Goal: Check status: Check status

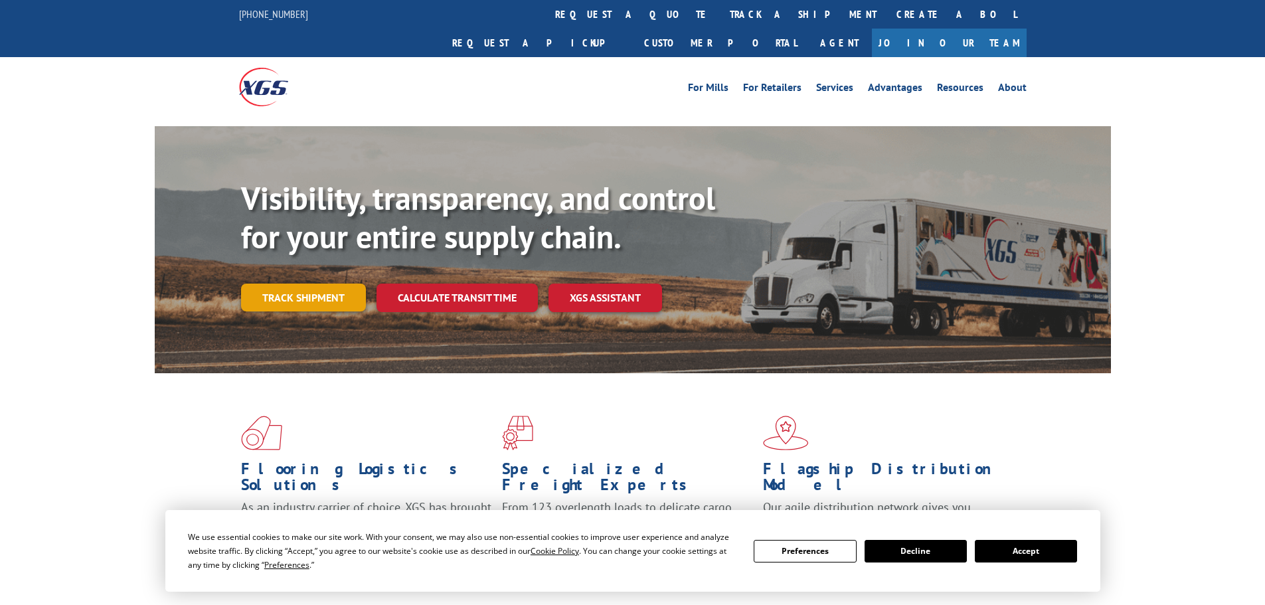
click at [309, 283] on link "Track shipment" at bounding box center [303, 297] width 125 height 28
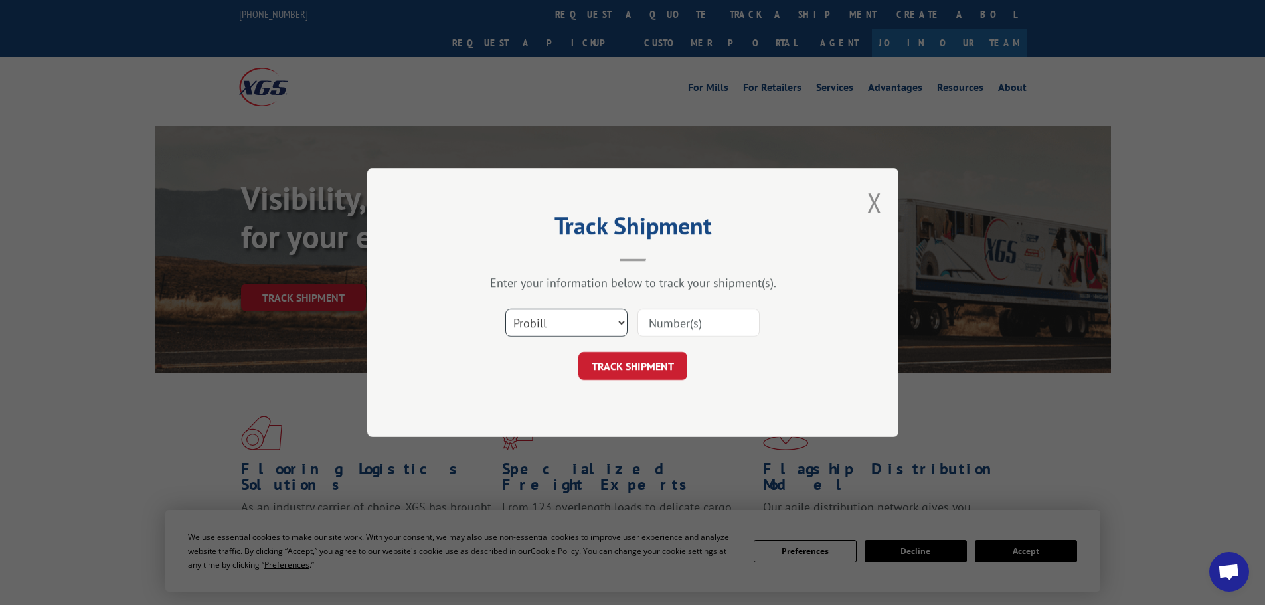
click at [536, 326] on select "Select category... Probill BOL PO" at bounding box center [566, 323] width 122 height 28
select select "bol"
click at [505, 309] on select "Select category... Probill BOL PO" at bounding box center [566, 323] width 122 height 28
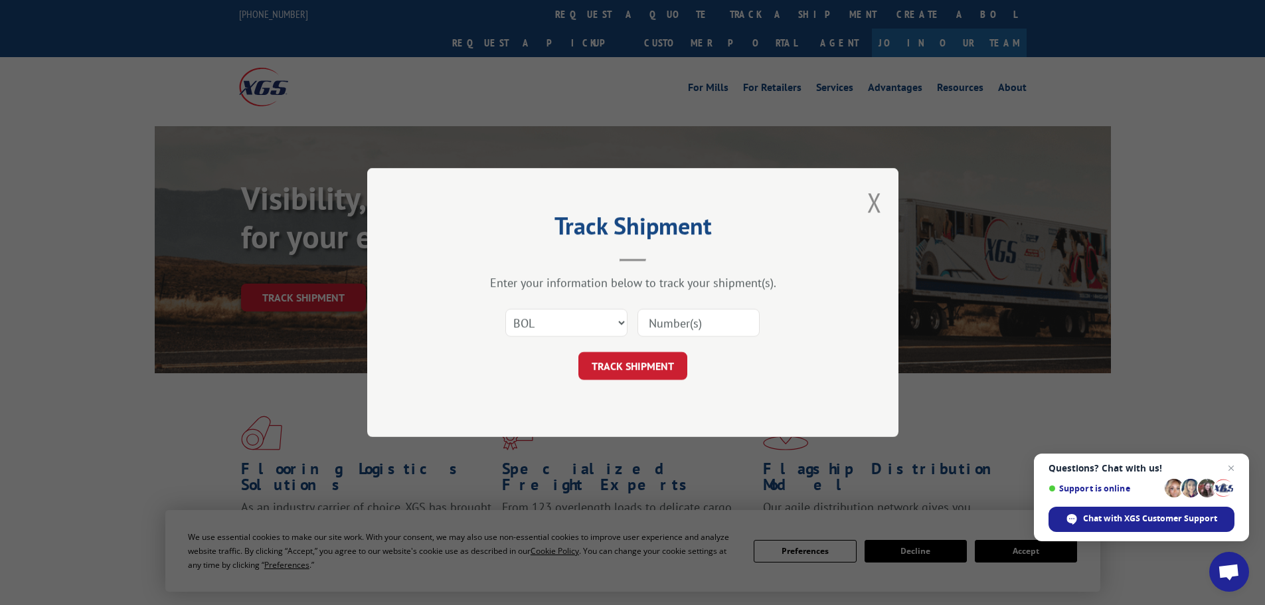
click at [706, 315] on input at bounding box center [698, 323] width 122 height 28
paste input "6082200"
type input "6082200"
click at [651, 357] on button "TRACK SHIPMENT" at bounding box center [632, 366] width 109 height 28
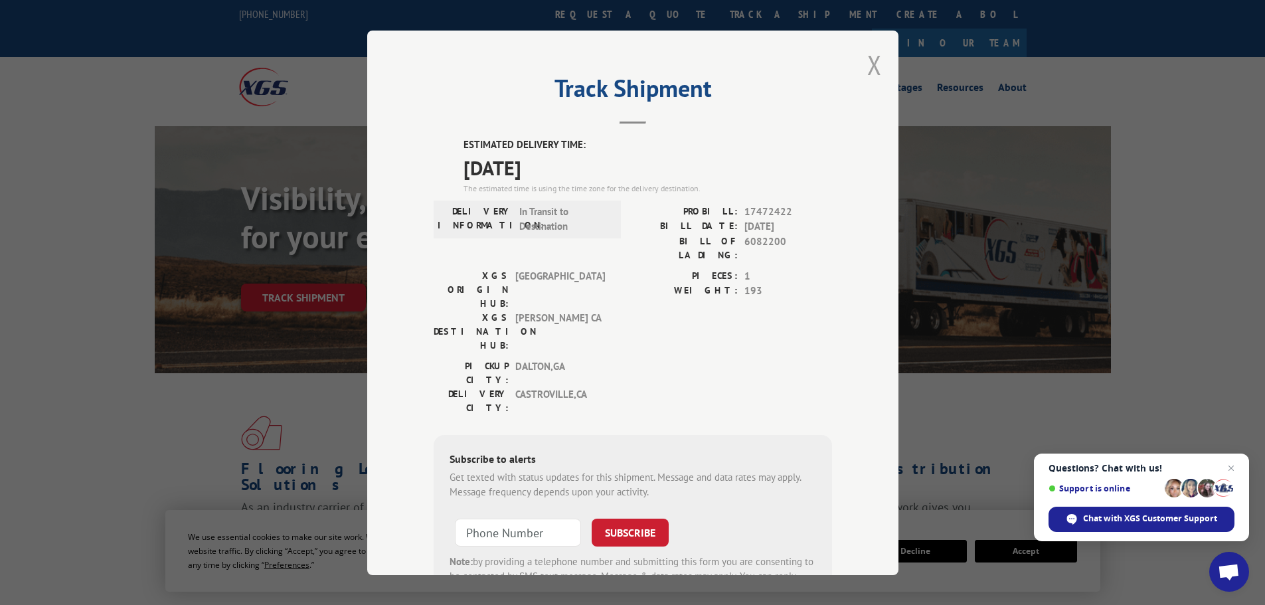
click at [869, 62] on button "Close modal" at bounding box center [874, 64] width 15 height 35
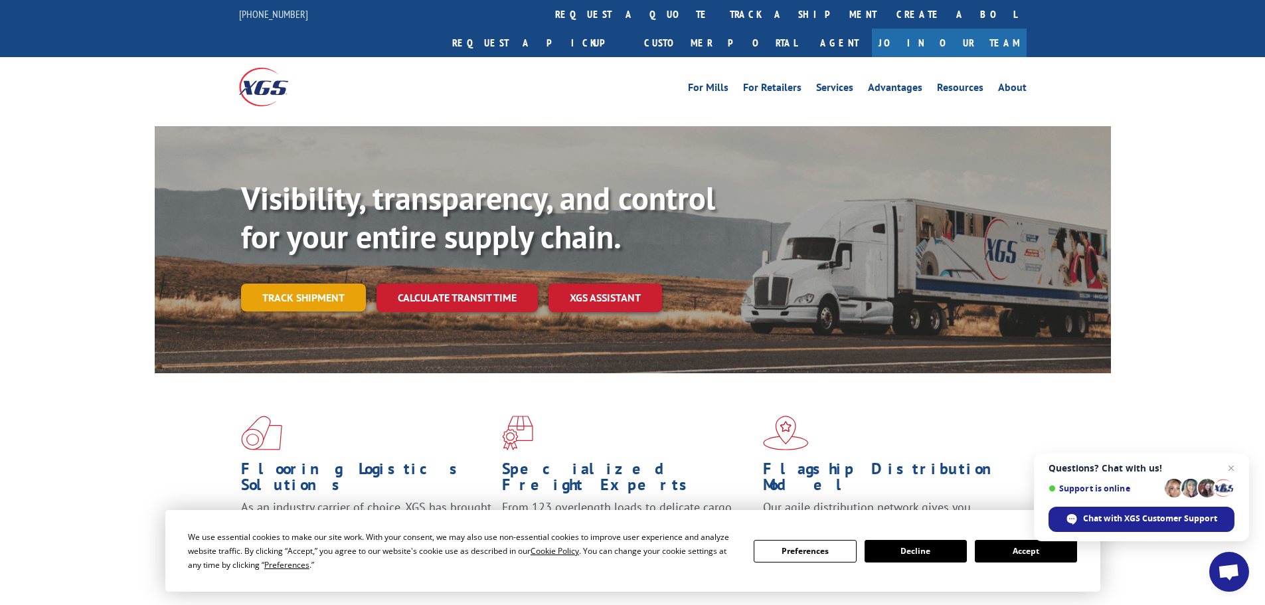
click at [303, 283] on link "Track shipment" at bounding box center [303, 297] width 125 height 28
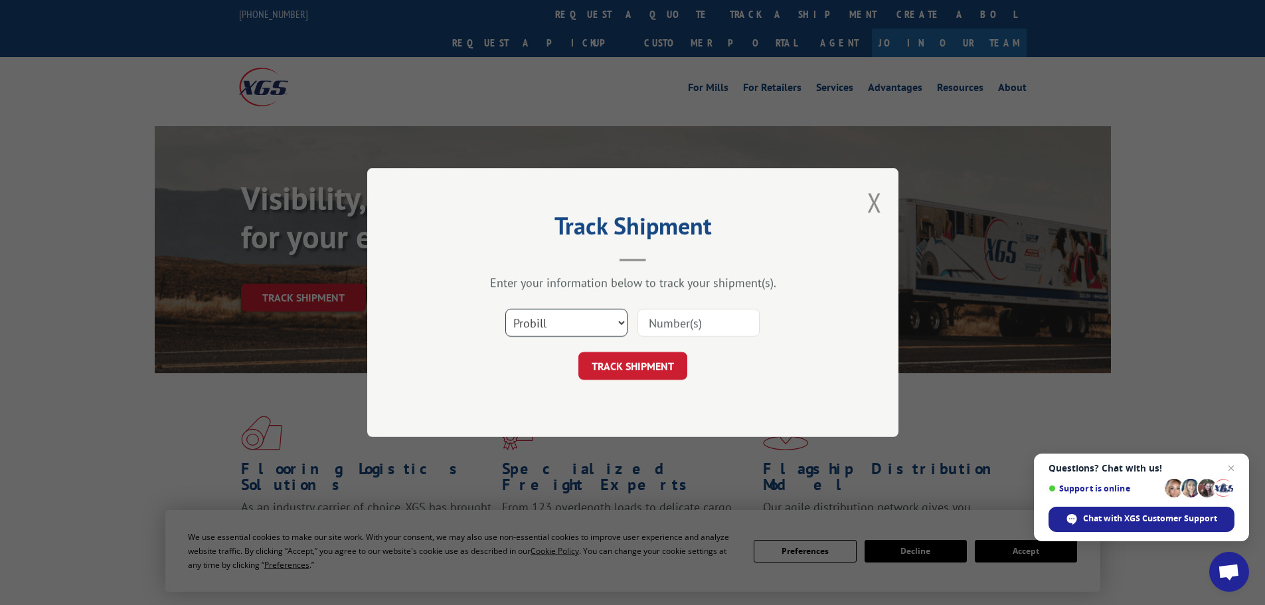
click at [597, 315] on select "Select category... Probill BOL PO" at bounding box center [566, 323] width 122 height 28
select select "bol"
click at [505, 309] on select "Select category... Probill BOL PO" at bounding box center [566, 323] width 122 height 28
click at [693, 328] on input at bounding box center [698, 323] width 122 height 28
paste input "5254208"
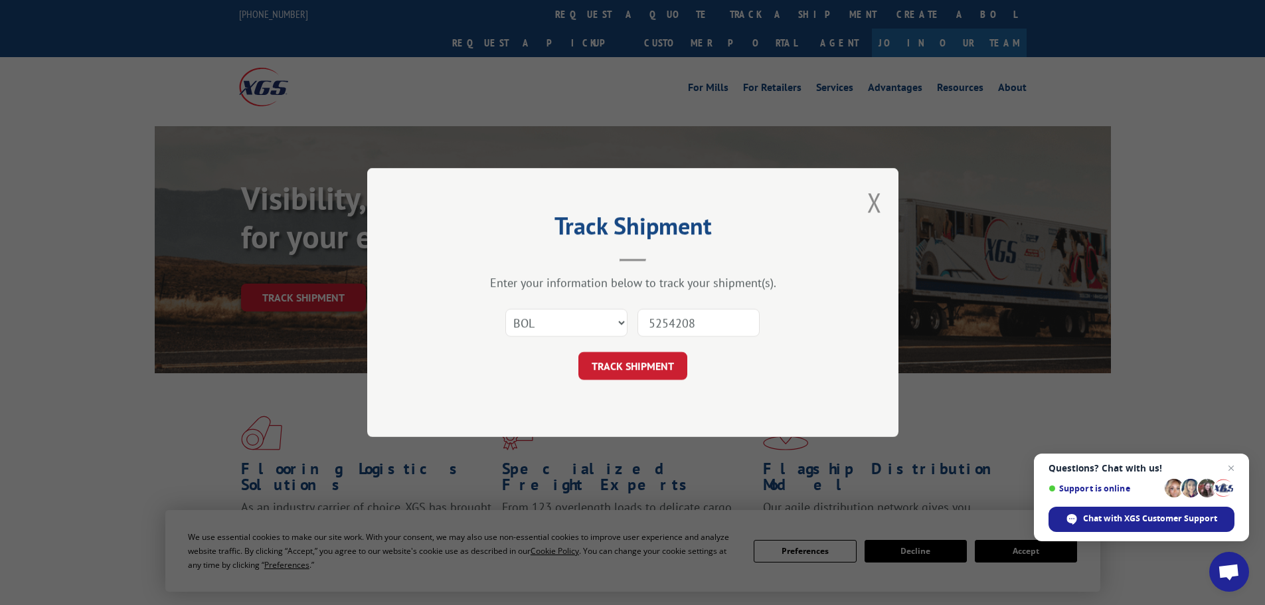
type input "5254208"
click at [659, 363] on button "TRACK SHIPMENT" at bounding box center [632, 366] width 109 height 28
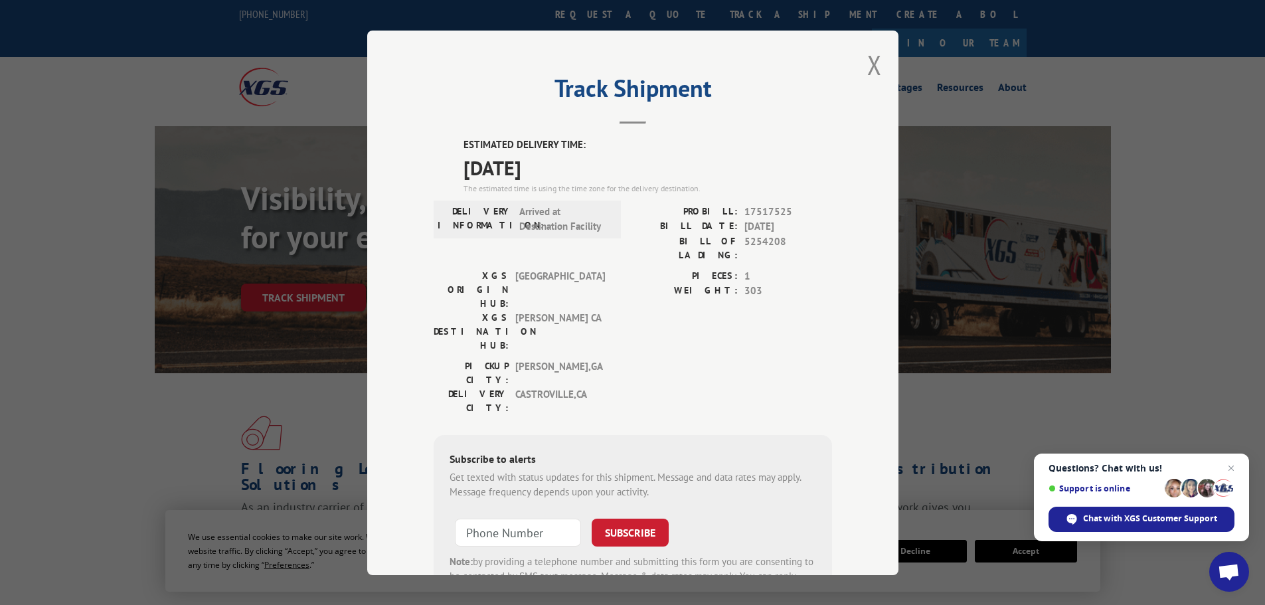
click at [265, 311] on div "Track Shipment ESTIMATED DELIVERY TIME: [DATE] The estimated time is using the …" at bounding box center [632, 302] width 1265 height 605
click at [265, 328] on div "Track Shipment ESTIMATED DELIVERY TIME: [DATE] The estimated time is using the …" at bounding box center [632, 302] width 1265 height 605
click at [869, 62] on button "Close modal" at bounding box center [874, 64] width 15 height 35
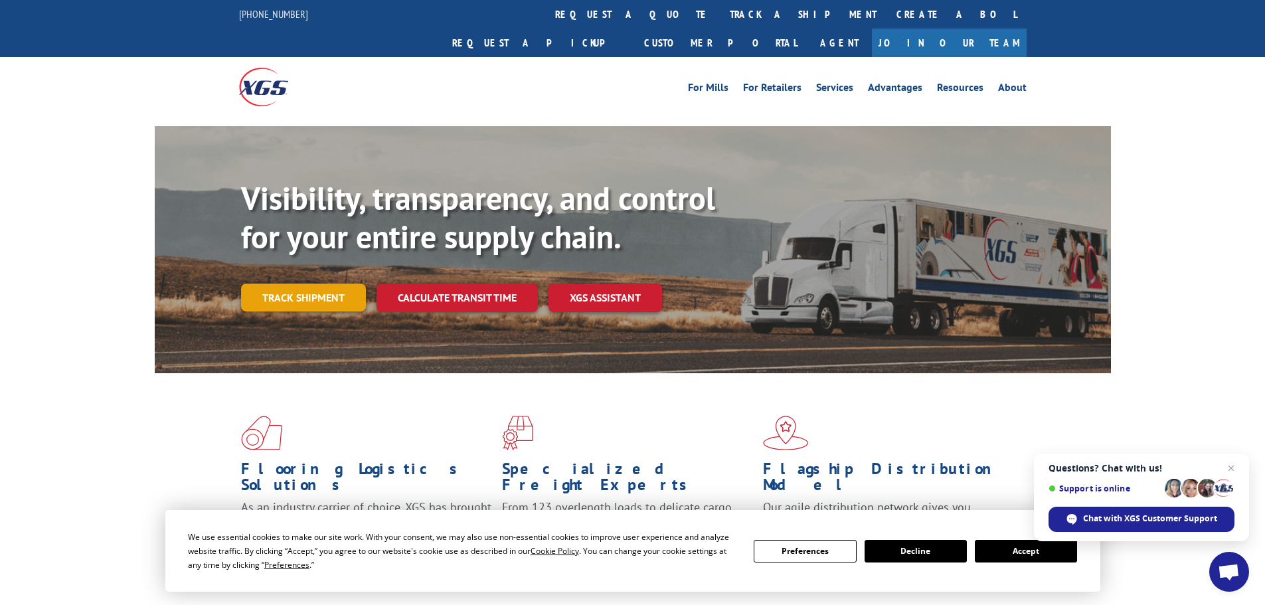
click at [302, 283] on link "Track shipment" at bounding box center [303, 297] width 125 height 28
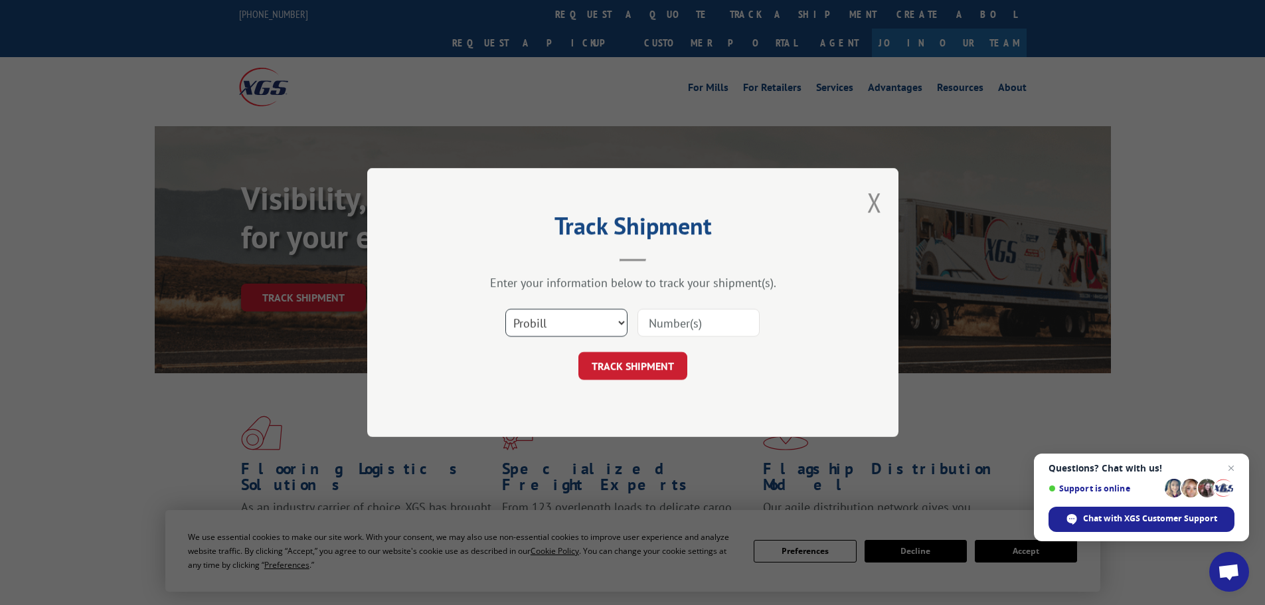
click at [513, 335] on select "Select category... Probill BOL PO" at bounding box center [566, 323] width 122 height 28
select select "bol"
click at [505, 309] on select "Select category... Probill BOL PO" at bounding box center [566, 323] width 122 height 28
click at [668, 319] on input at bounding box center [698, 323] width 122 height 28
paste input "5228905"
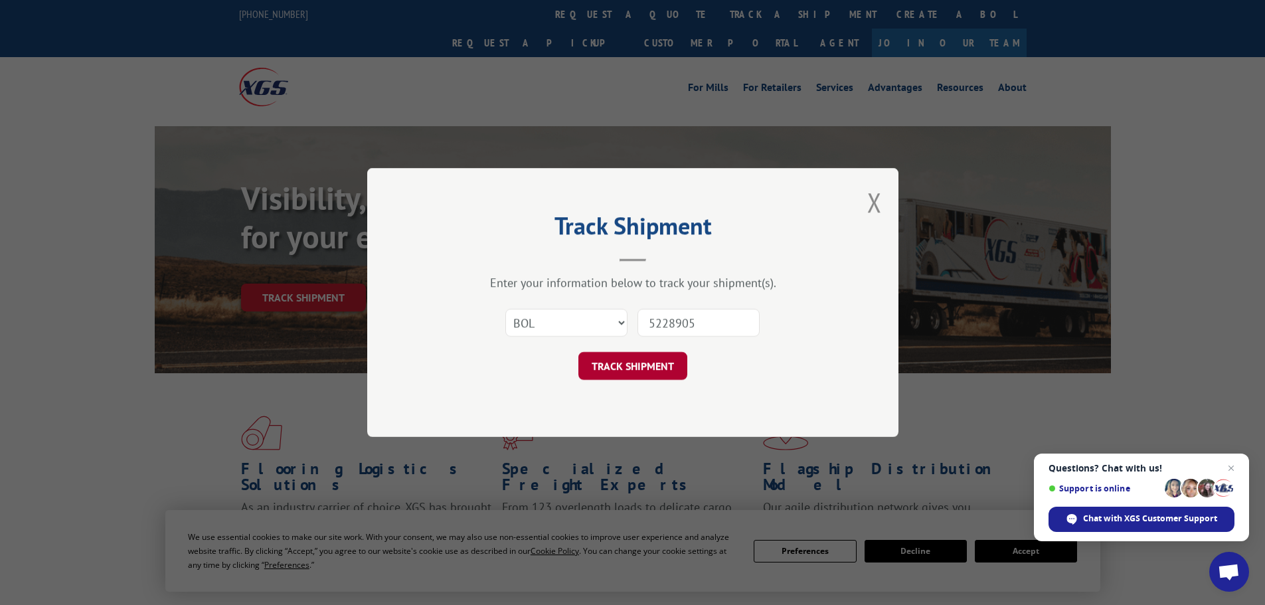
type input "5228905"
click at [591, 360] on button "TRACK SHIPMENT" at bounding box center [632, 366] width 109 height 28
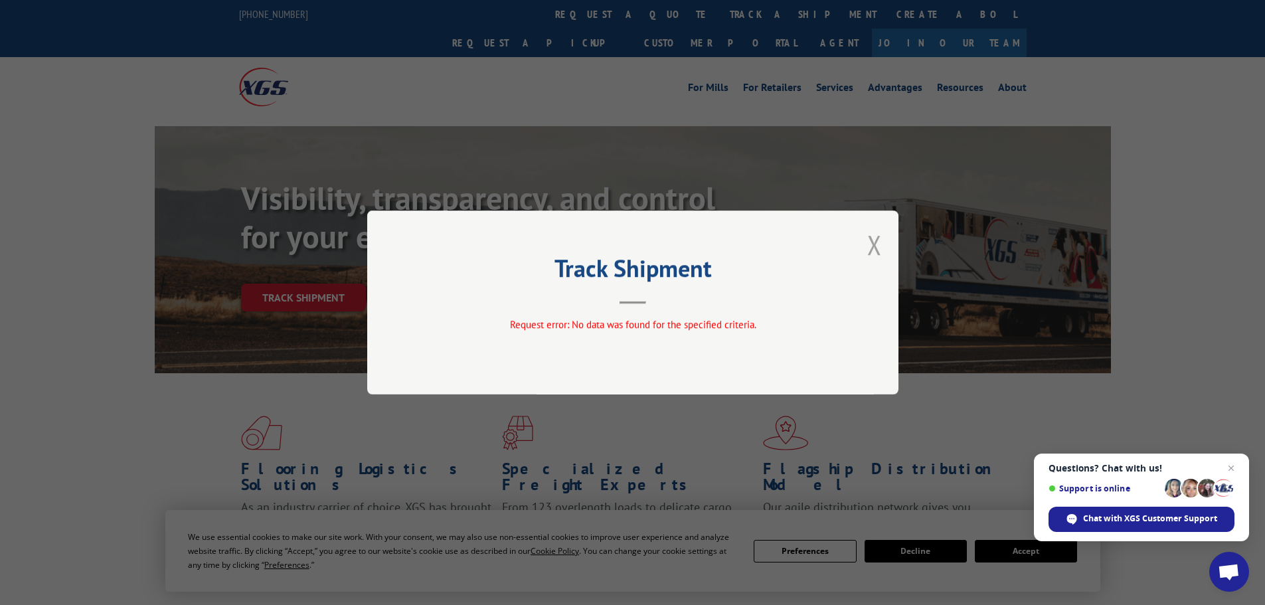
click at [872, 243] on button "Close modal" at bounding box center [874, 244] width 15 height 35
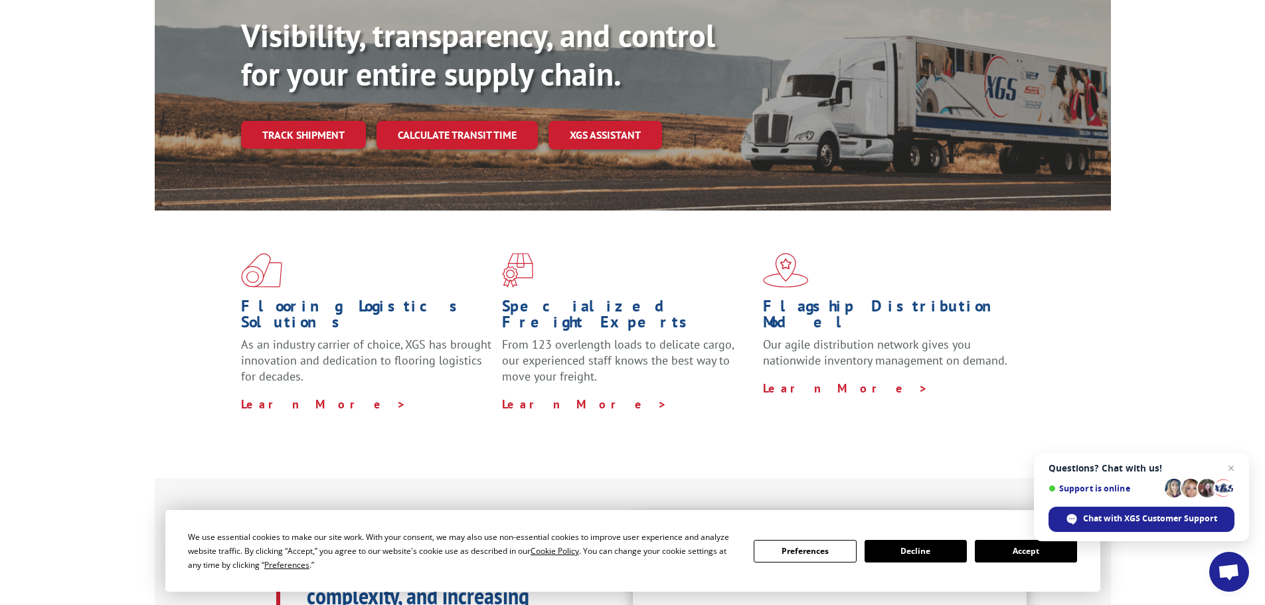
scroll to position [66, 0]
